Goal: Task Accomplishment & Management: Manage account settings

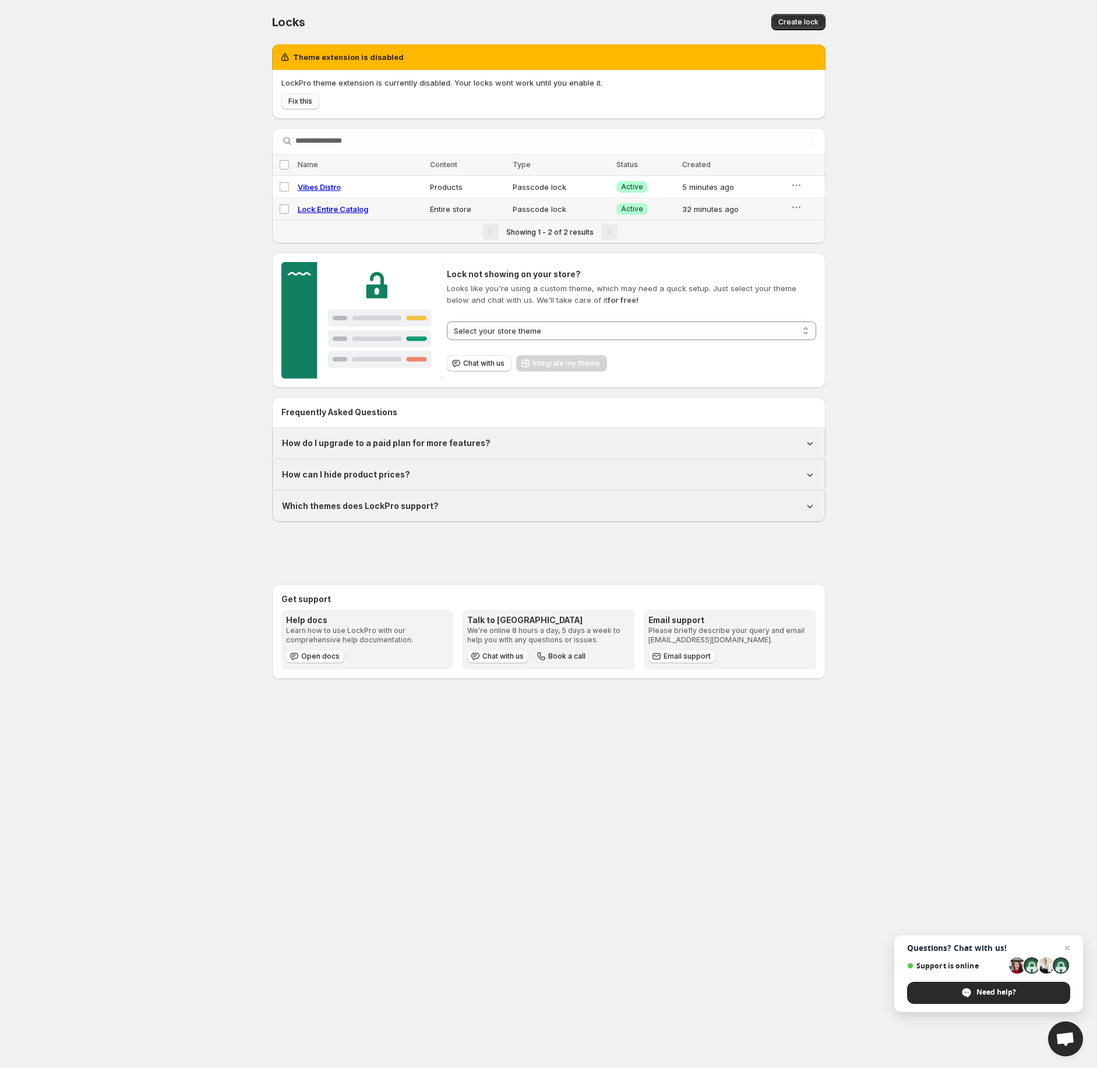
click at [299, 105] on span "Fix this" at bounding box center [300, 101] width 24 height 9
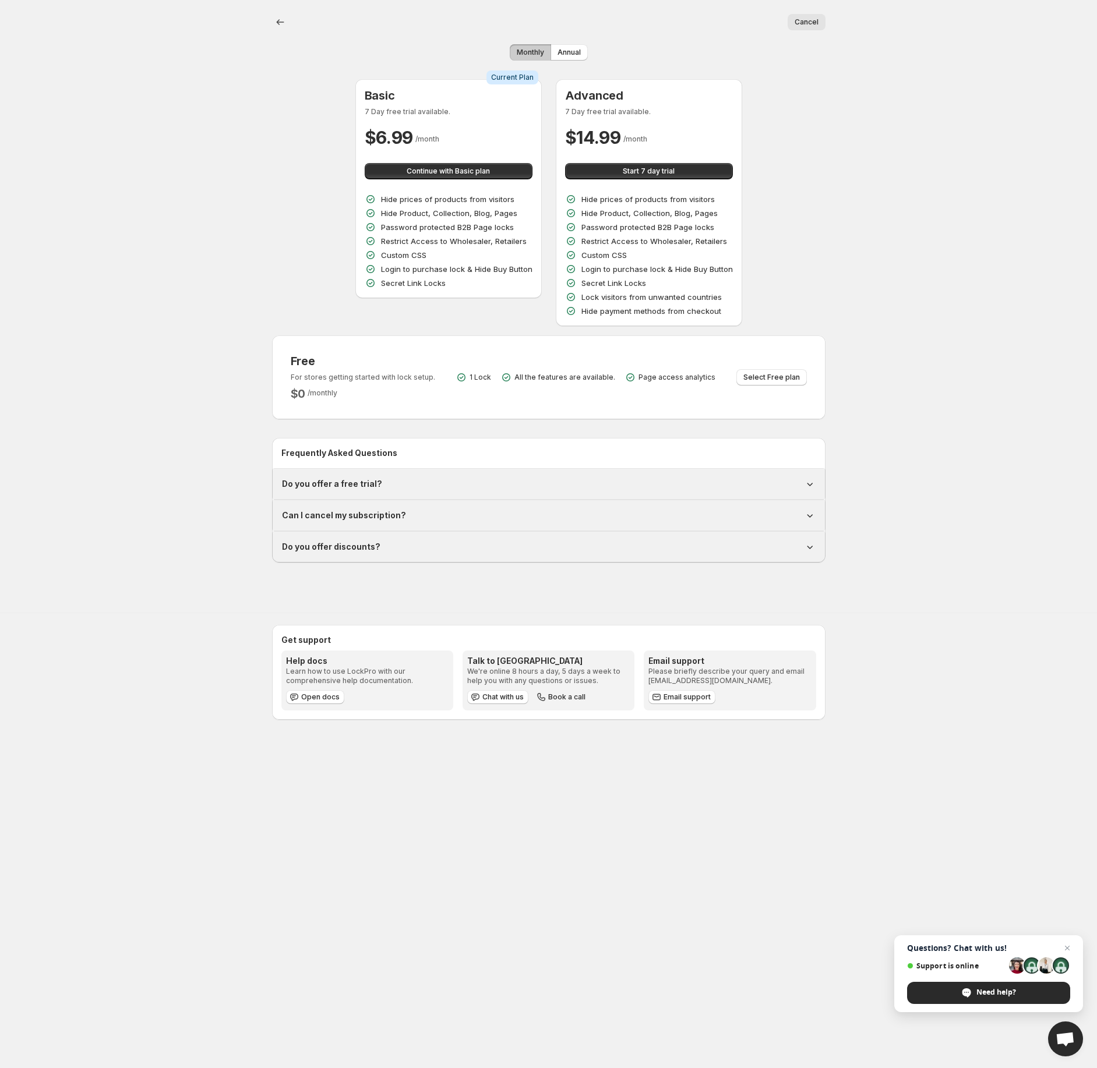
click at [807, 27] on button "Cancel" at bounding box center [806, 22] width 38 height 16
click at [788, 377] on span "Select Free plan" at bounding box center [771, 377] width 56 height 9
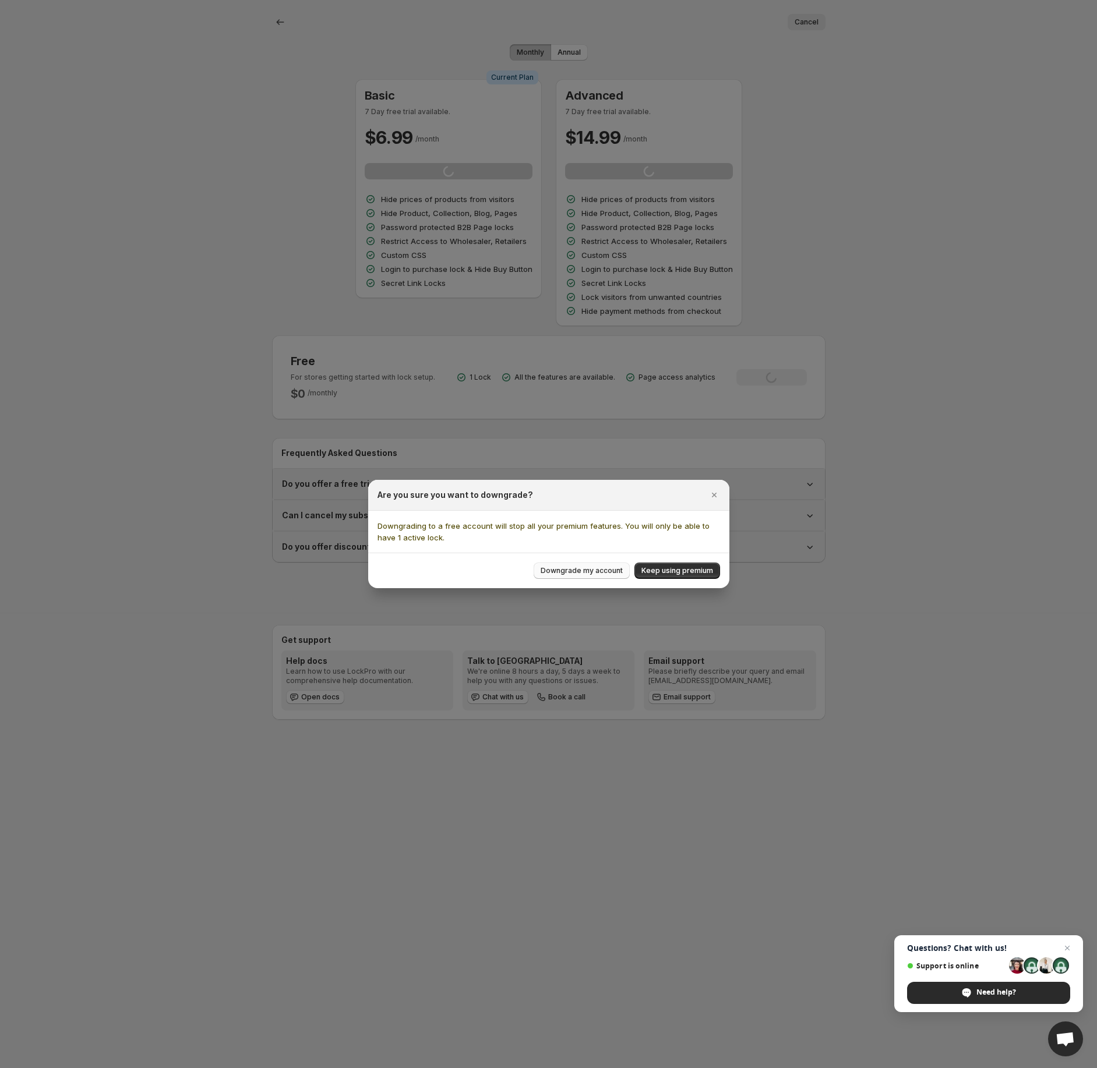
click at [607, 572] on span "Downgrade my account" at bounding box center [581, 570] width 82 height 9
